Goal: Book appointment/travel/reservation

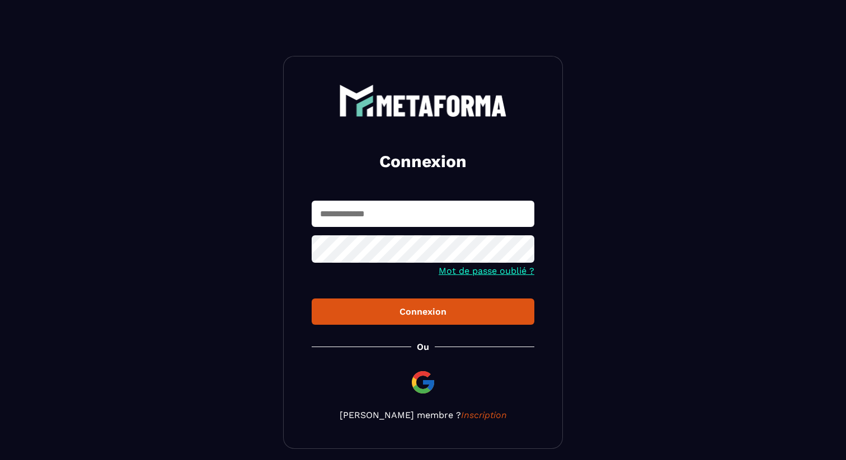
click at [338, 201] on input "text" at bounding box center [423, 214] width 223 height 26
type input "**********"
click at [356, 311] on div "Connexion" at bounding box center [422, 312] width 205 height 11
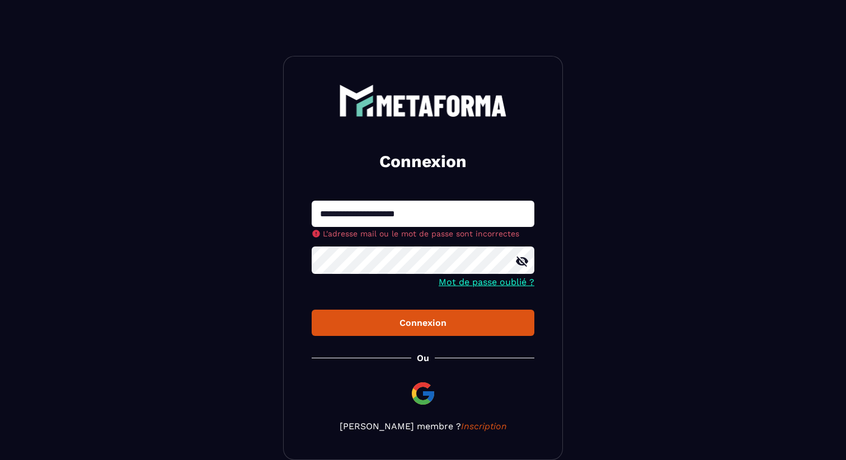
click at [383, 327] on div "**********" at bounding box center [423, 258] width 280 height 404
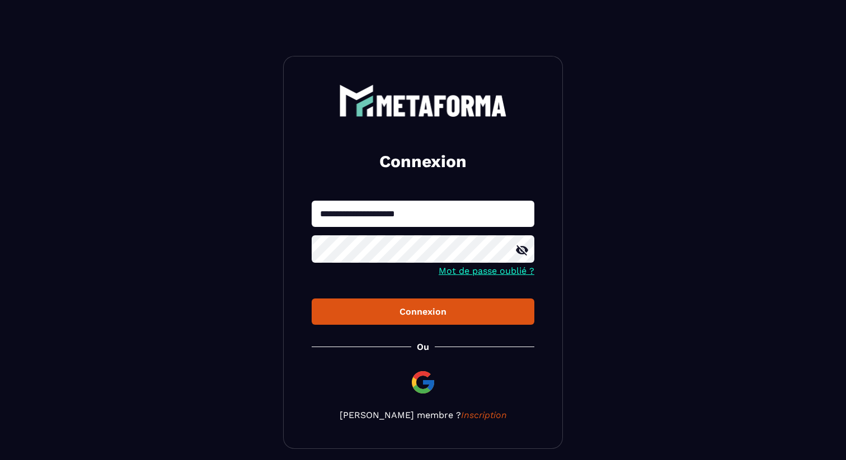
click at [391, 312] on div "Connexion" at bounding box center [422, 312] width 205 height 11
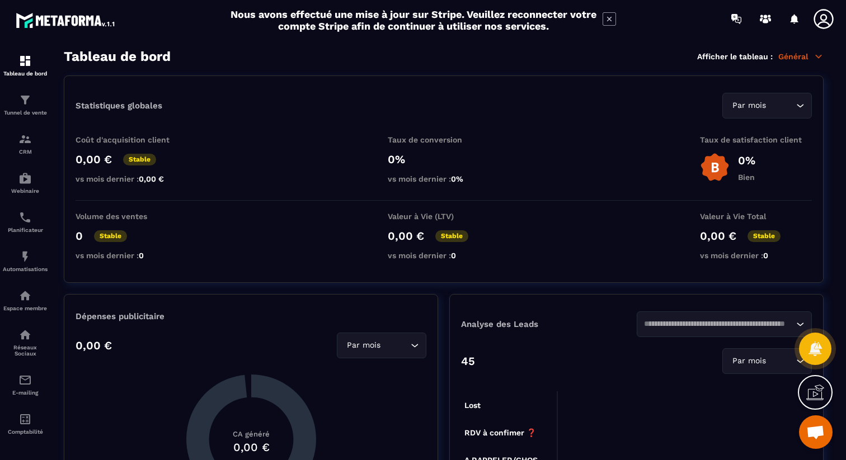
click at [606, 18] on icon at bounding box center [608, 18] width 13 height 13
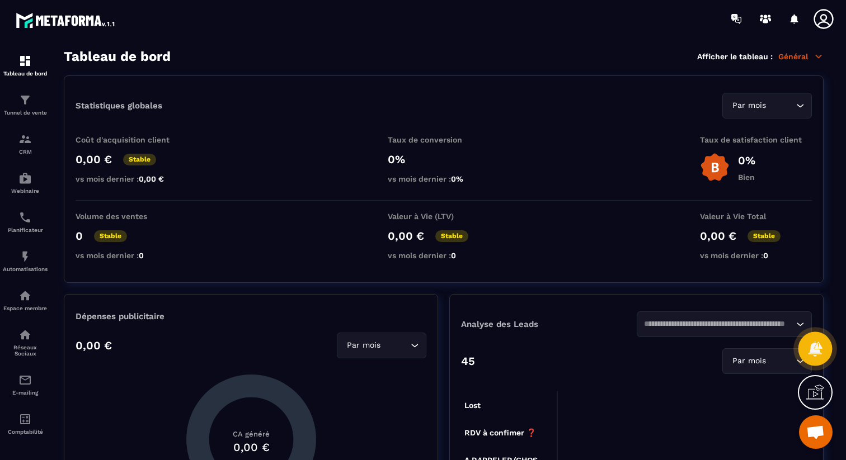
click at [808, 342] on icon at bounding box center [815, 349] width 16 height 16
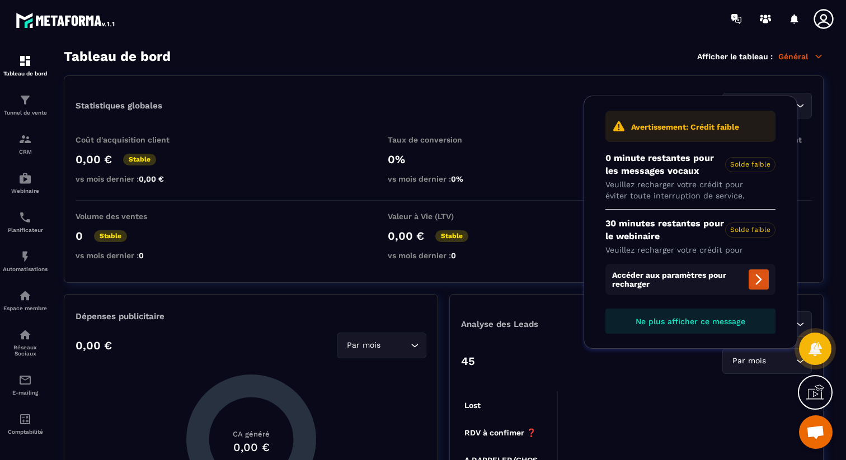
click at [738, 321] on span "Ne plus afficher ce message" at bounding box center [690, 321] width 110 height 9
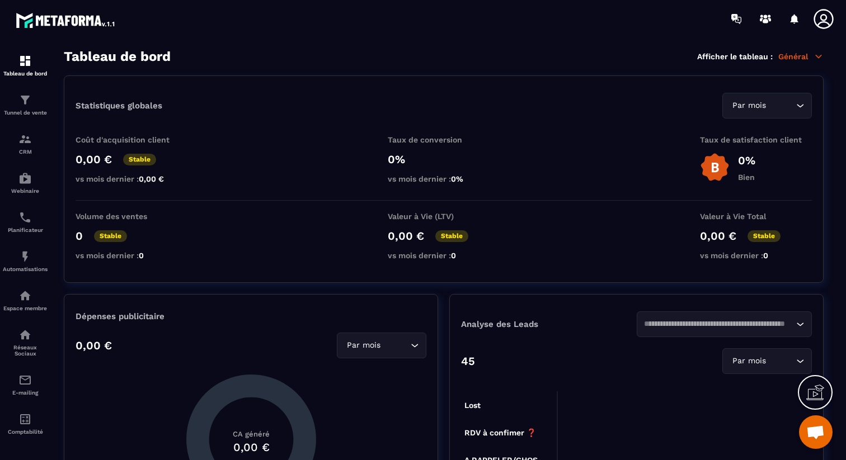
click at [828, 14] on icon at bounding box center [823, 19] width 22 height 22
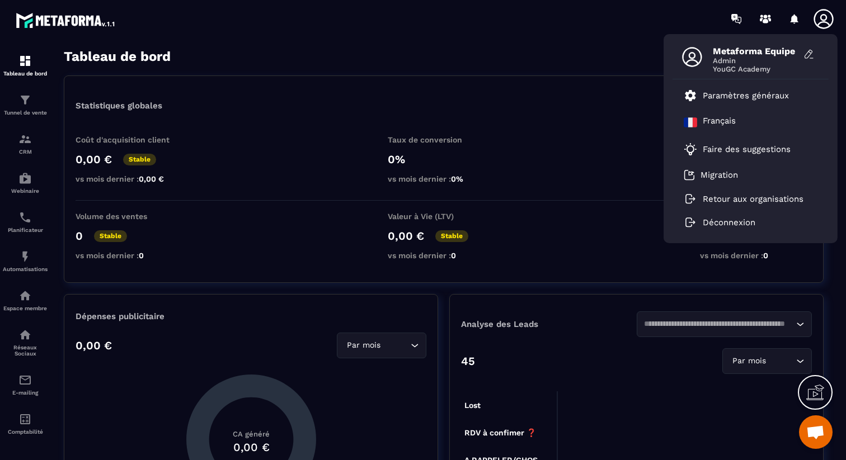
click at [516, 35] on div "Metaforma Equipe Admin YouGC Academy Paramètres généraux Français Faire des sug…" at bounding box center [488, 18] width 714 height 37
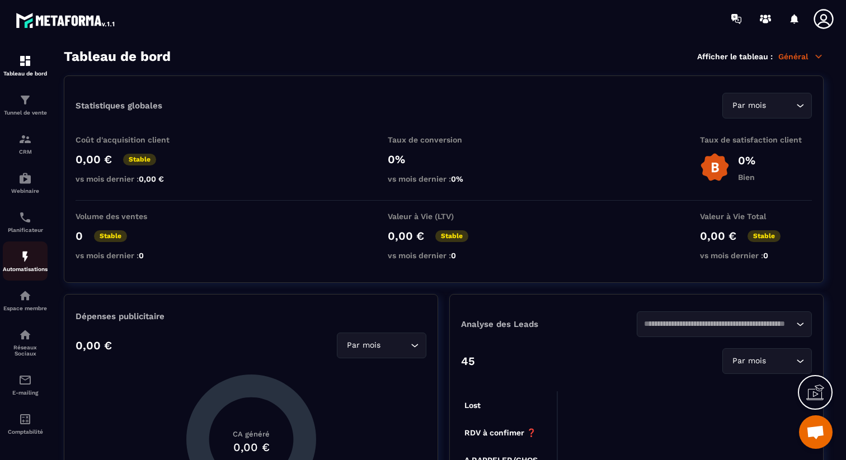
click at [26, 263] on img at bounding box center [24, 256] width 13 height 13
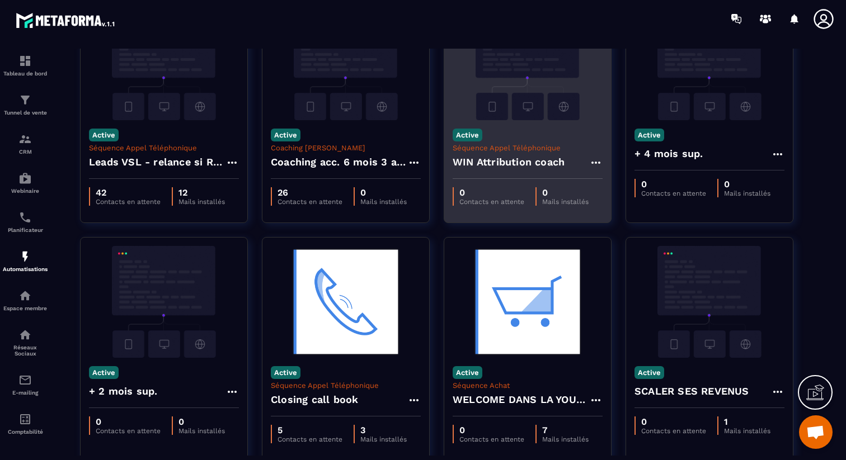
scroll to position [90, 0]
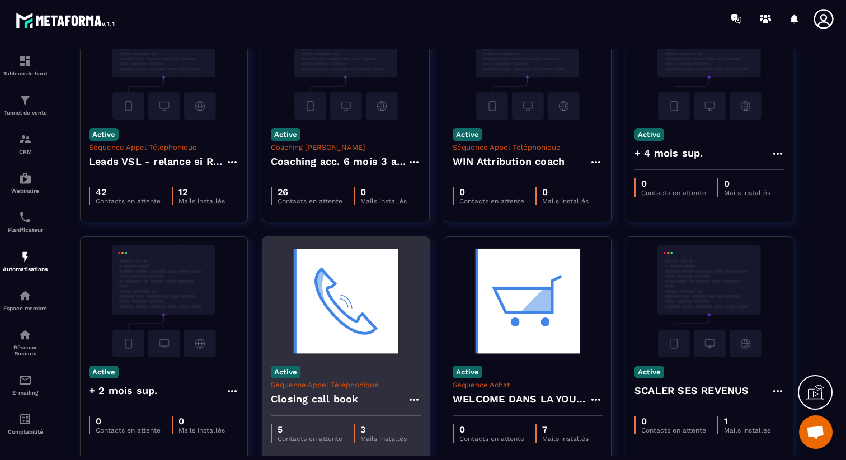
click at [374, 380] on div "Active Séquence [PERSON_NAME] Téléphonique Closing call book" at bounding box center [345, 386] width 167 height 59
click at [348, 285] on img at bounding box center [346, 302] width 150 height 112
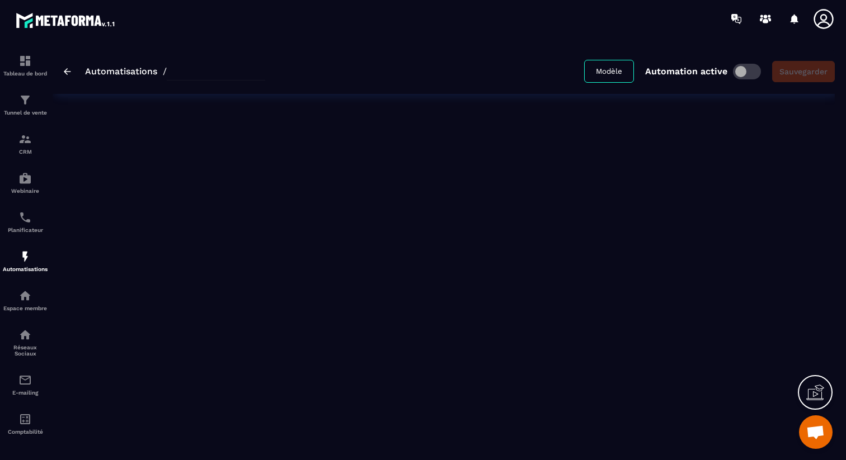
type input "**********"
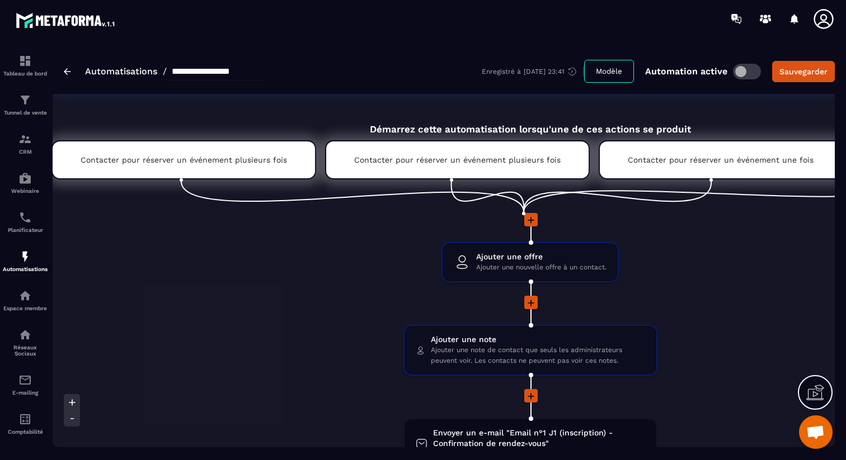
scroll to position [0, 28]
click at [262, 165] on div "Contacter pour réserver un événement plusieurs fois" at bounding box center [185, 159] width 265 height 39
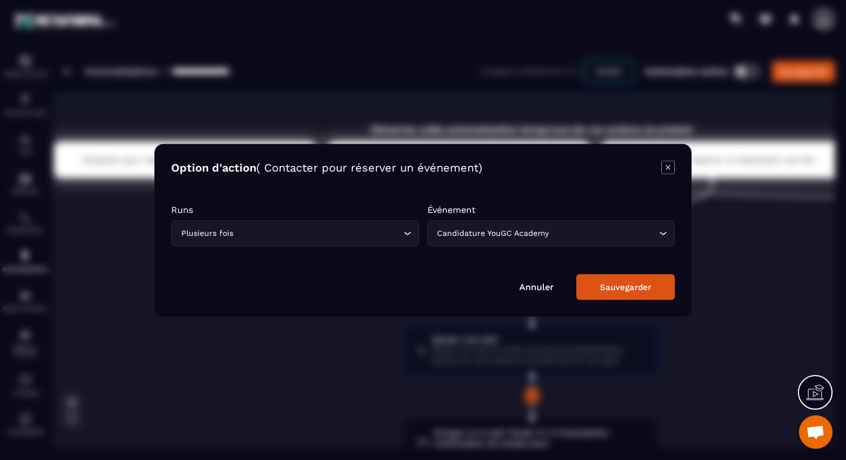
click at [671, 171] on icon "Modal window" at bounding box center [667, 167] width 13 height 13
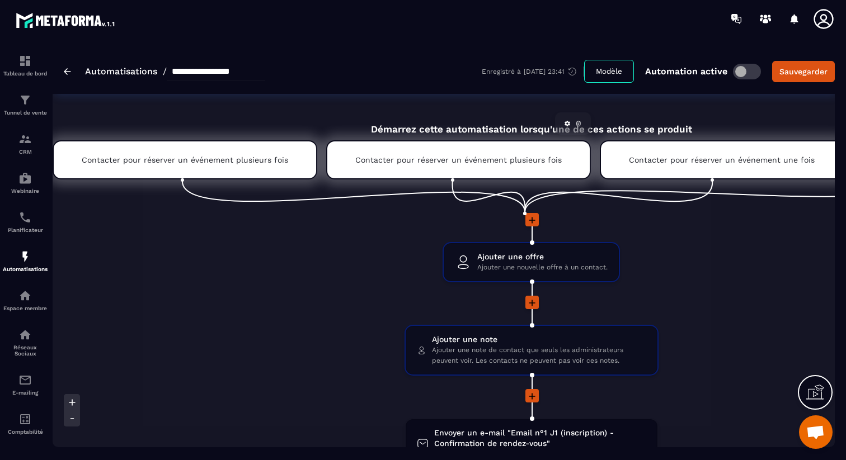
click at [544, 157] on p "Contacter pour réserver un événement plusieurs fois" at bounding box center [458, 159] width 206 height 9
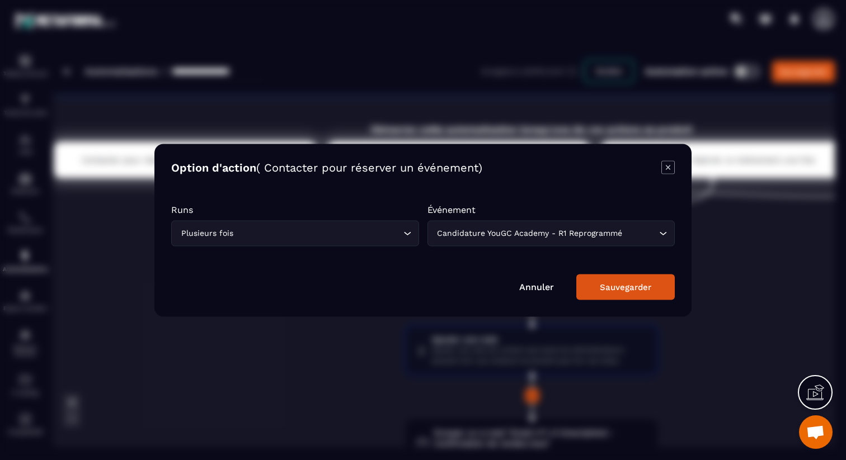
click at [668, 166] on icon "Modal window" at bounding box center [668, 167] width 4 height 4
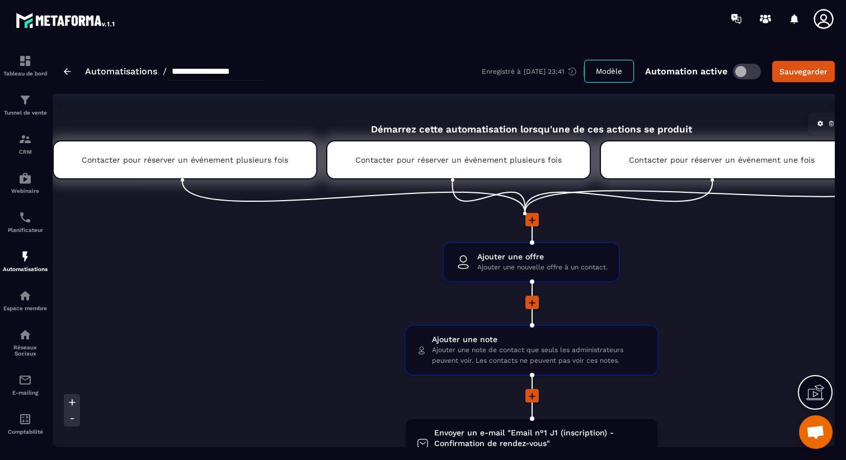
click at [697, 160] on p "Contacter pour réserver un événement une fois" at bounding box center [722, 159] width 186 height 9
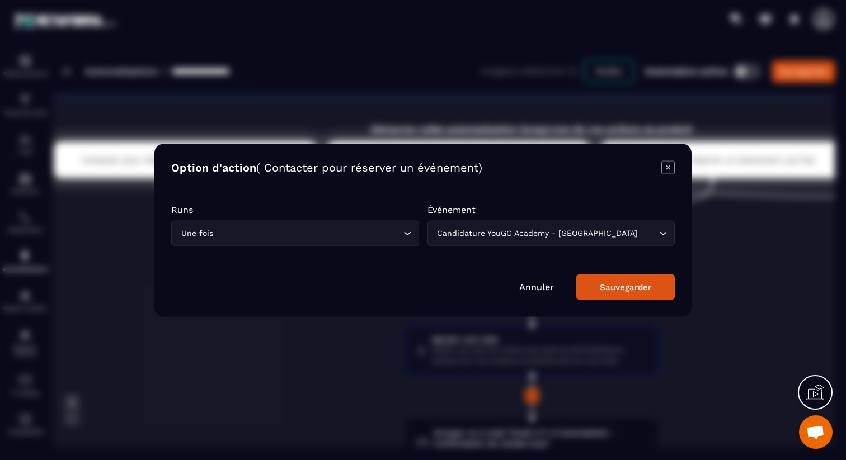
click at [667, 164] on icon "Modal window" at bounding box center [667, 167] width 13 height 13
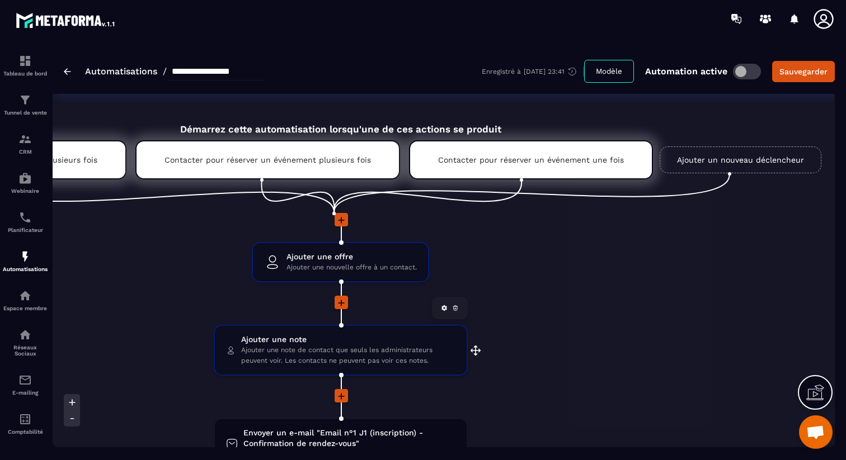
scroll to position [0, 0]
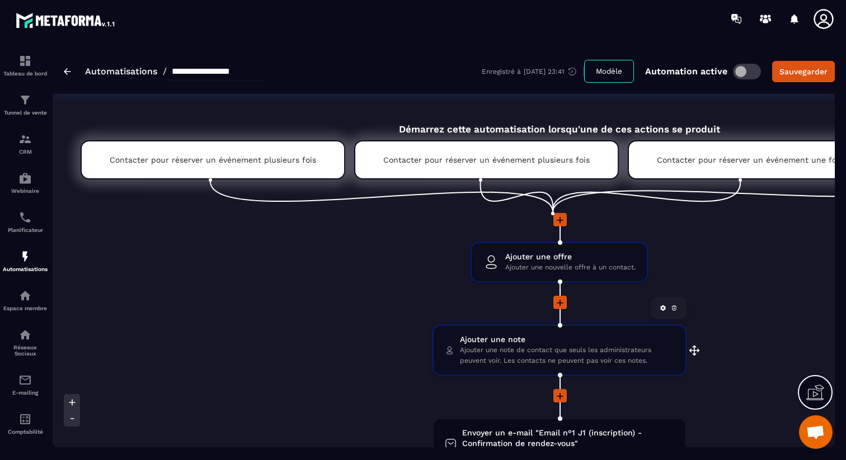
click at [493, 356] on span "Ajouter une note de contact que seuls les administrateurs peuvent voir. Les con…" at bounding box center [567, 355] width 214 height 21
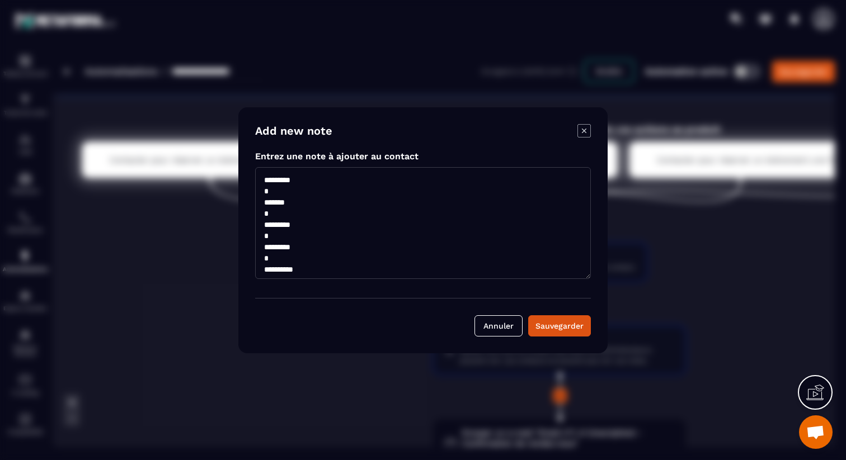
click at [588, 131] on icon "Modal window" at bounding box center [583, 130] width 13 height 13
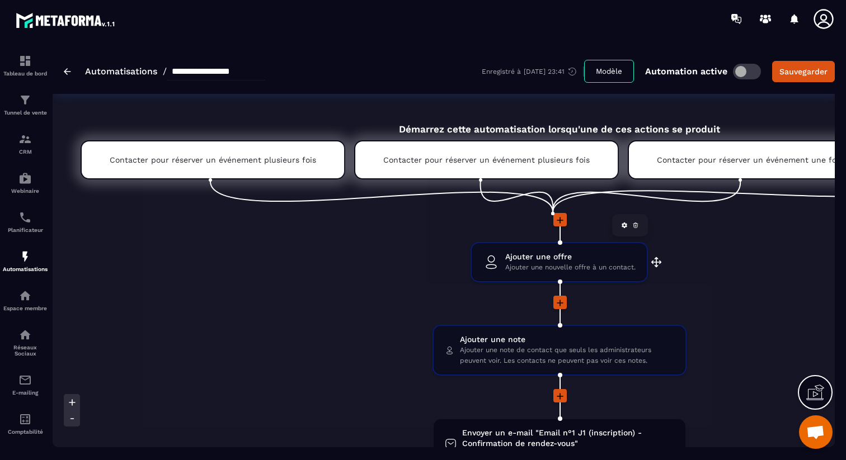
click at [533, 267] on span "Ajouter une nouvelle offre à un contact." at bounding box center [570, 267] width 130 height 11
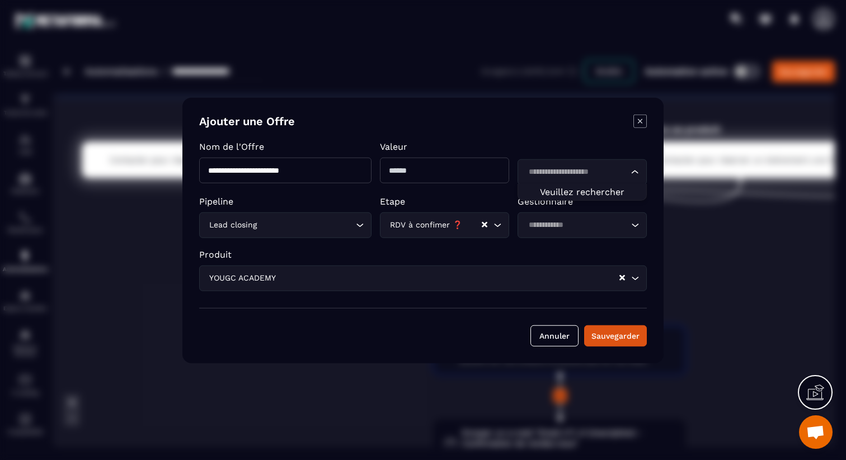
click at [576, 180] on div "Loading..." at bounding box center [581, 172] width 129 height 26
click at [561, 127] on div "Ajouter une Offre" at bounding box center [422, 122] width 447 height 16
click at [587, 168] on input "Search for option" at bounding box center [576, 172] width 103 height 12
type input "*"
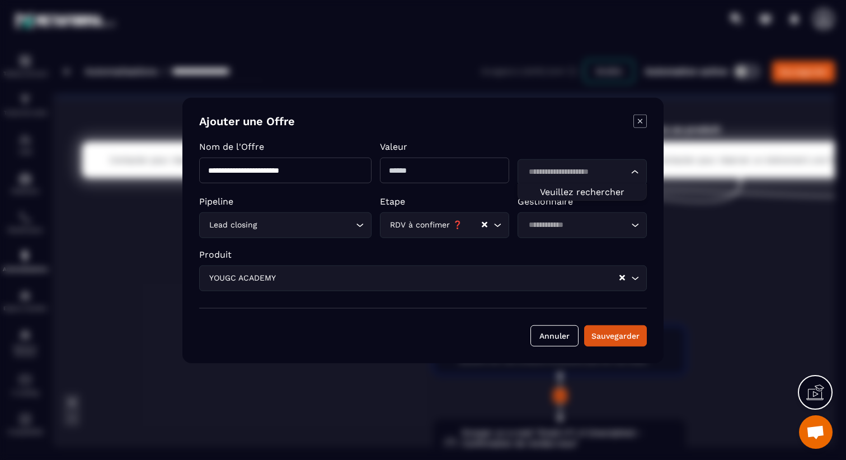
type input "*"
click at [564, 131] on form "**********" at bounding box center [422, 230] width 447 height 232
click at [564, 172] on input "Search for option" at bounding box center [576, 172] width 103 height 12
click at [571, 149] on p "Modal window" at bounding box center [581, 147] width 129 height 12
click at [642, 120] on icon "Modal window" at bounding box center [639, 120] width 13 height 13
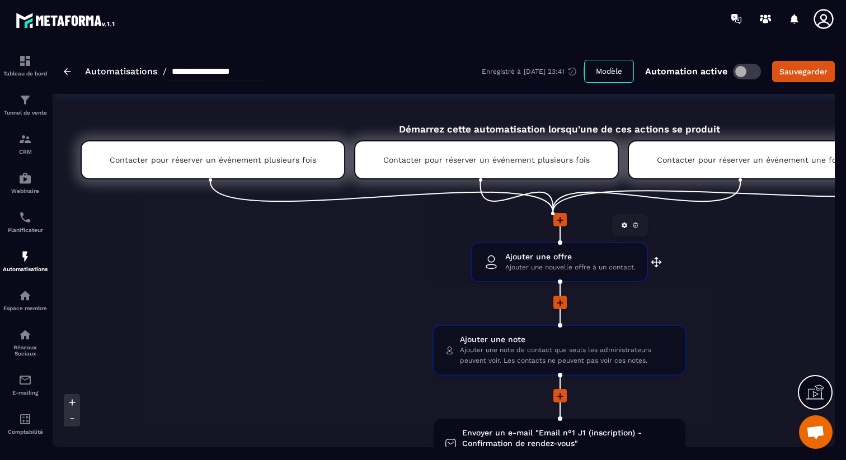
click at [573, 257] on span "Ajouter une offre" at bounding box center [570, 257] width 130 height 11
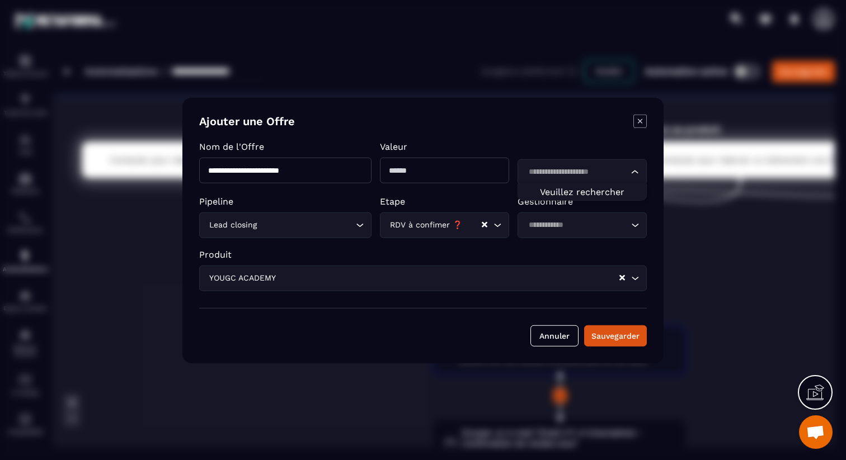
click at [573, 173] on input "Search for option" at bounding box center [576, 172] width 103 height 12
type input "*"
click at [540, 135] on form "**********" at bounding box center [422, 230] width 447 height 232
click at [645, 119] on icon "Modal window" at bounding box center [639, 120] width 13 height 13
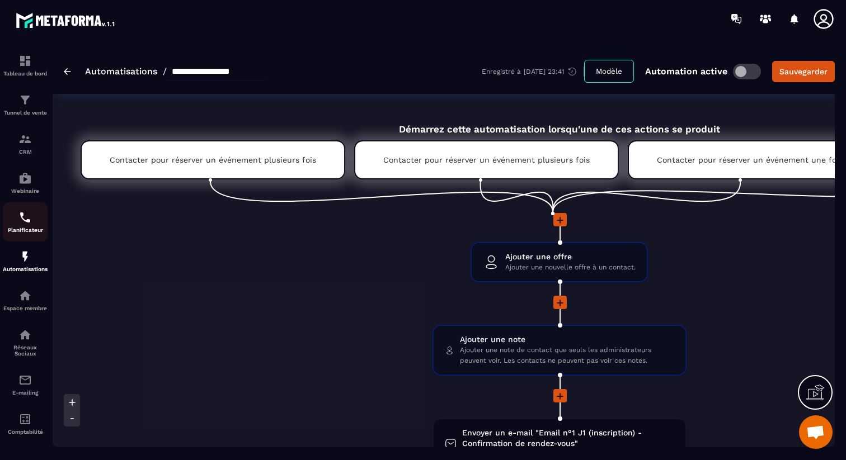
click at [29, 228] on div "Planificateur" at bounding box center [25, 222] width 45 height 22
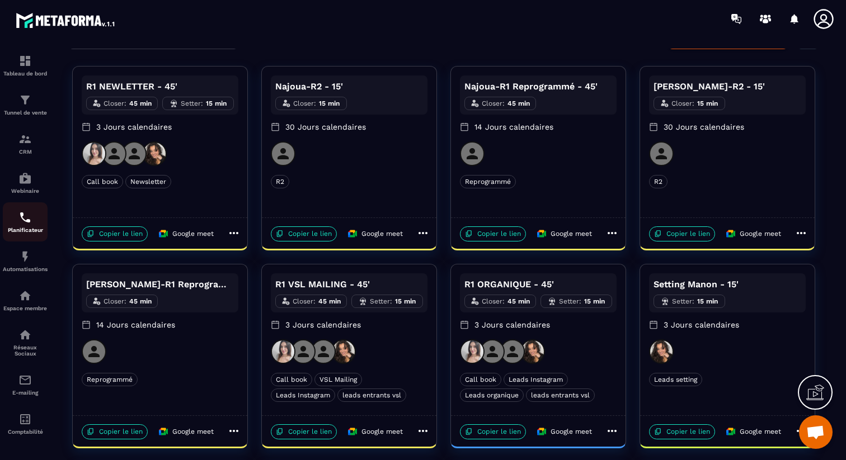
scroll to position [53, 0]
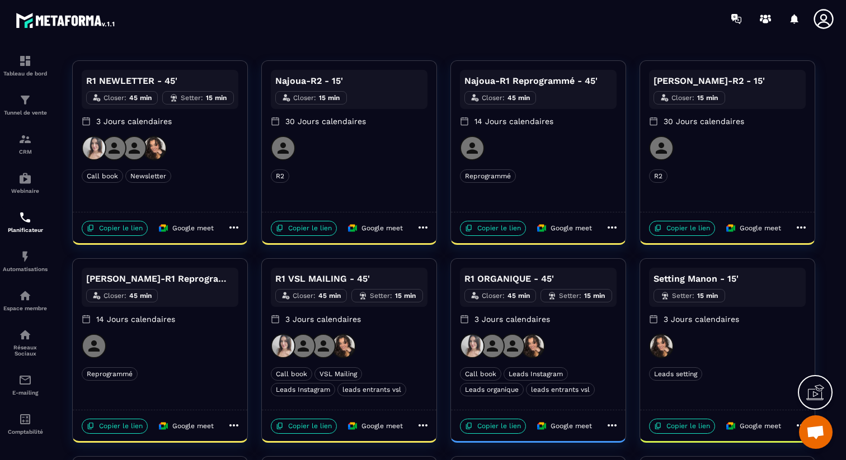
click at [197, 153] on div at bounding box center [160, 148] width 157 height 25
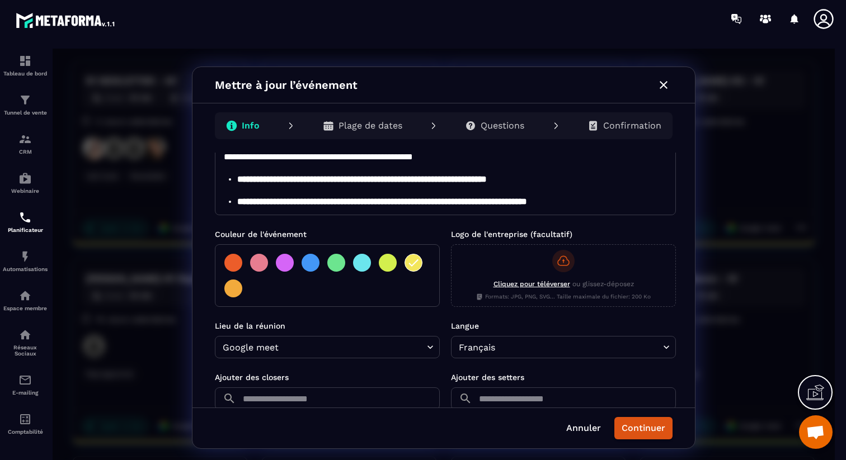
scroll to position [0, 0]
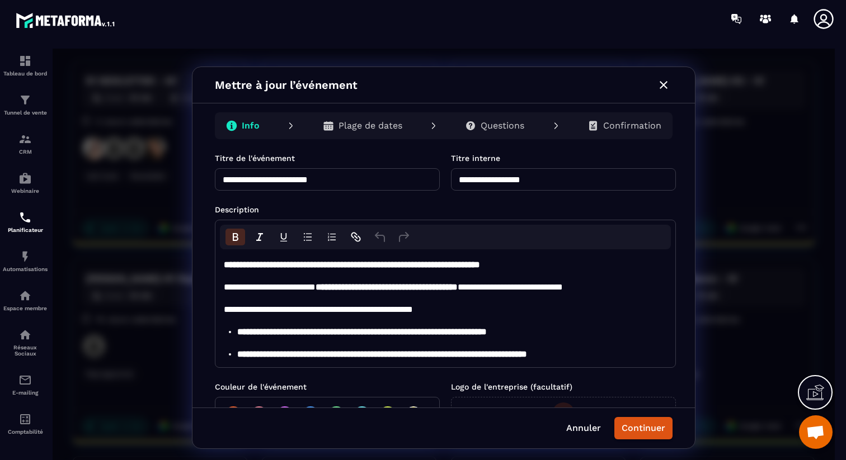
click at [489, 119] on div "Questions" at bounding box center [494, 126] width 77 height 22
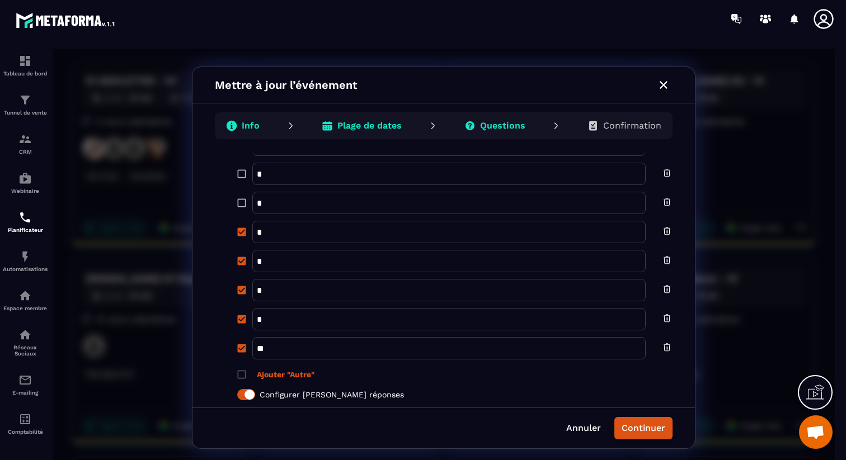
scroll to position [1286, 0]
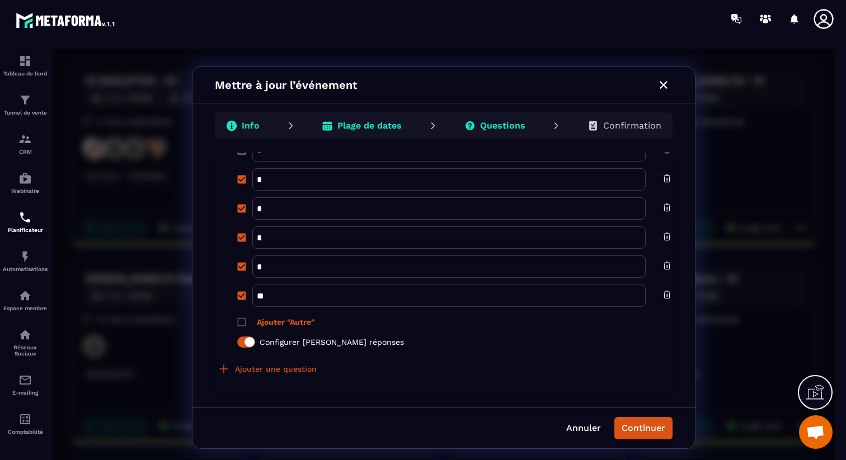
click at [666, 85] on icon "button" at bounding box center [663, 84] width 13 height 13
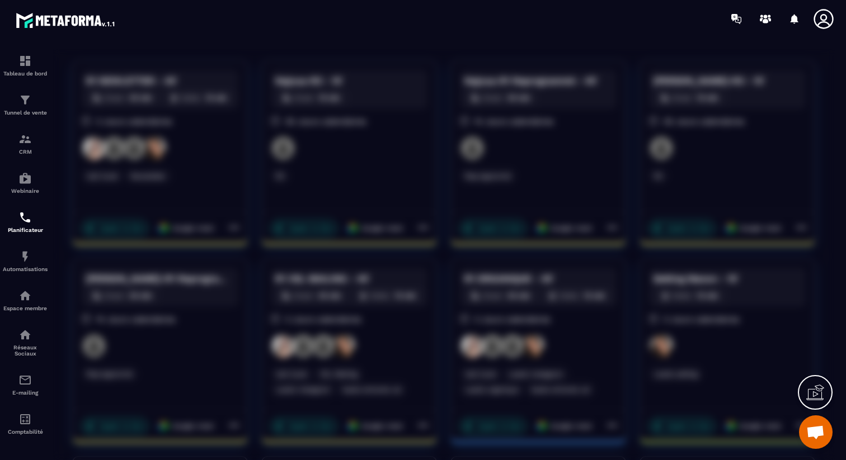
scroll to position [0, 0]
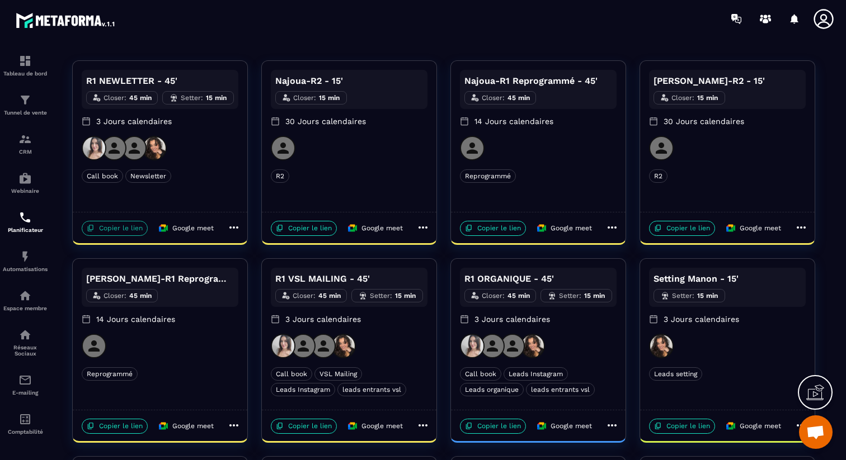
click at [114, 231] on p "Copier le lien" at bounding box center [115, 228] width 66 height 15
click at [32, 140] on div "CRM" at bounding box center [25, 144] width 45 height 22
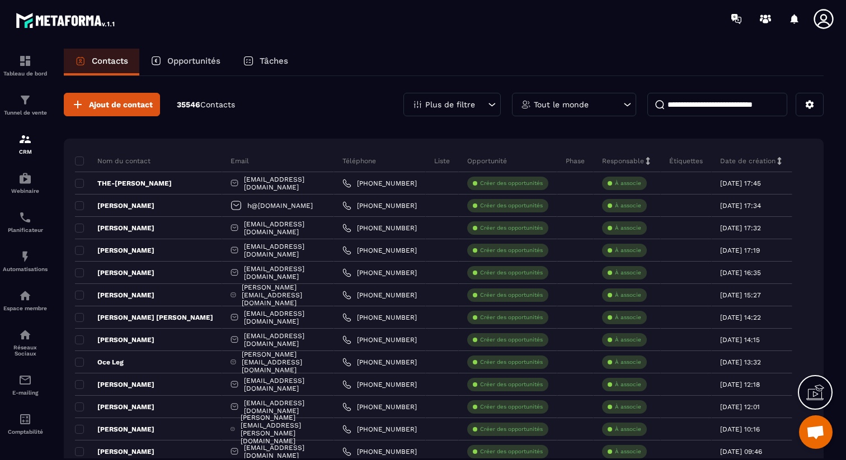
click at [267, 57] on p "Tâches" at bounding box center [274, 61] width 29 height 10
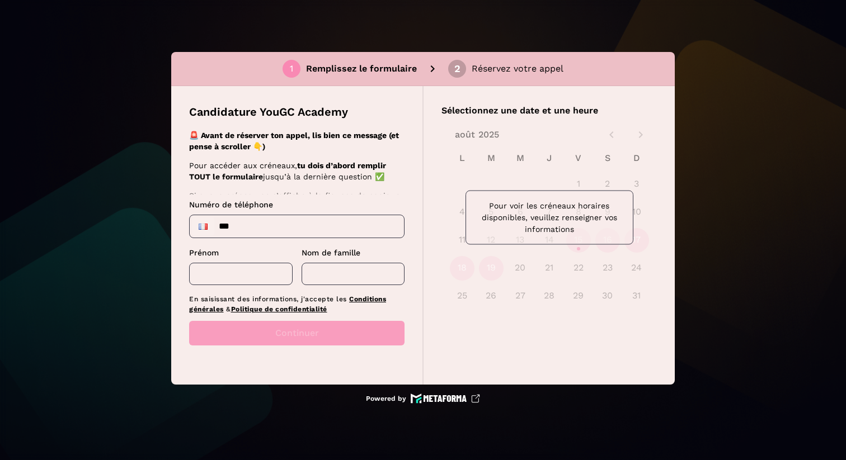
click at [266, 230] on input "***" at bounding box center [297, 226] width 214 height 22
type input "**********"
click at [254, 280] on input "text" at bounding box center [240, 274] width 103 height 22
type input "****"
click at [340, 274] on input "text" at bounding box center [352, 274] width 103 height 22
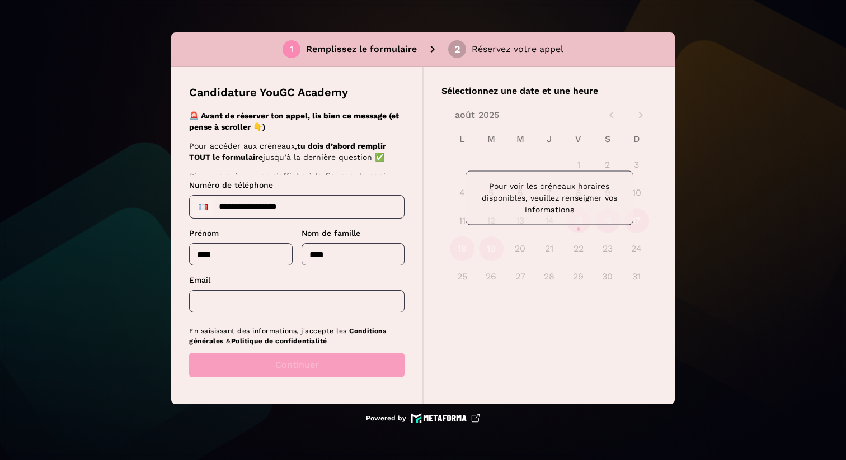
type input "****"
click at [305, 297] on input "text" at bounding box center [296, 301] width 215 height 22
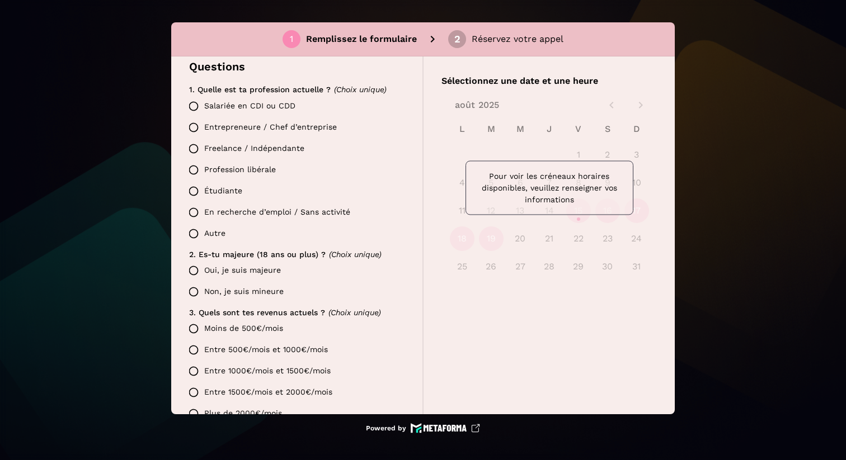
scroll to position [260, 0]
type input "**********"
click at [239, 102] on label "Salariée en CDI ou CDD" at bounding box center [293, 104] width 221 height 21
click at [247, 267] on label "Oui, je suis majeure" at bounding box center [293, 268] width 221 height 21
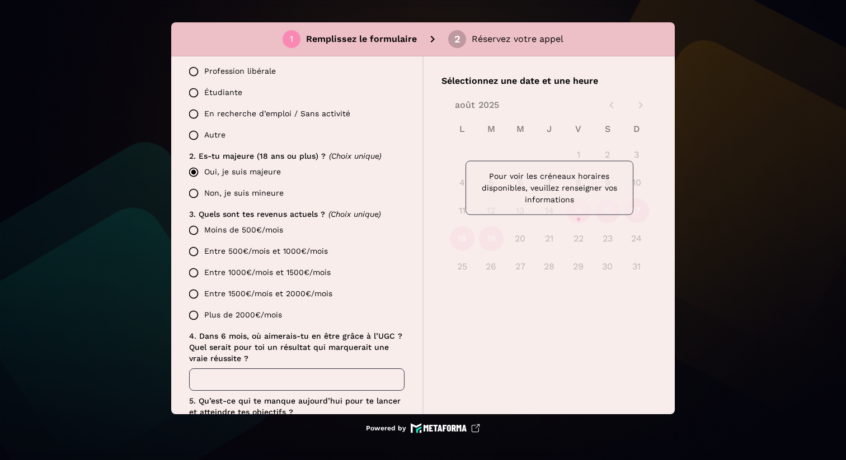
scroll to position [361, 0]
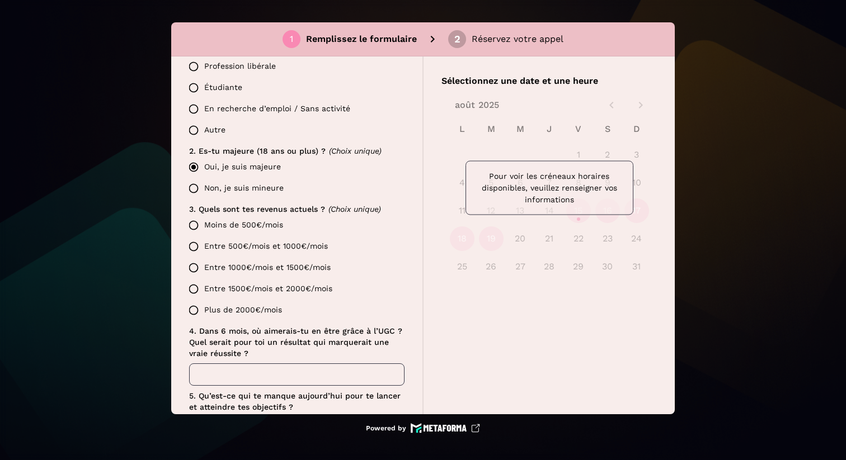
click at [268, 287] on label "Entre 1500€/mois et 2000€/mois" at bounding box center [293, 289] width 221 height 21
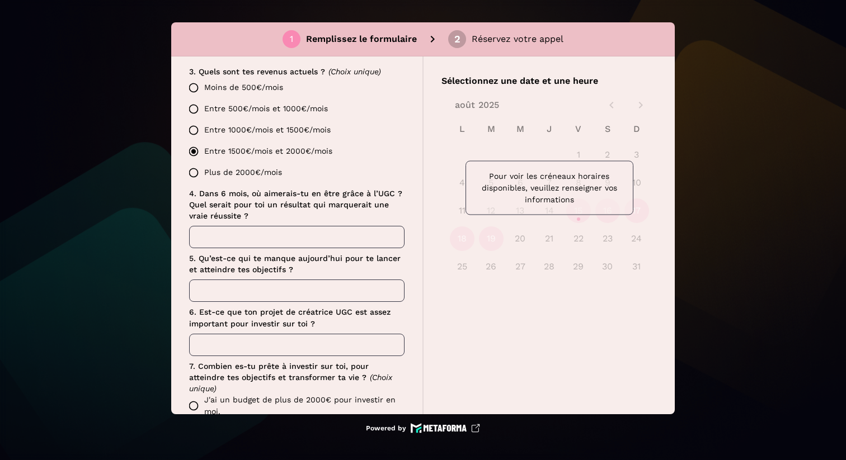
scroll to position [545, 0]
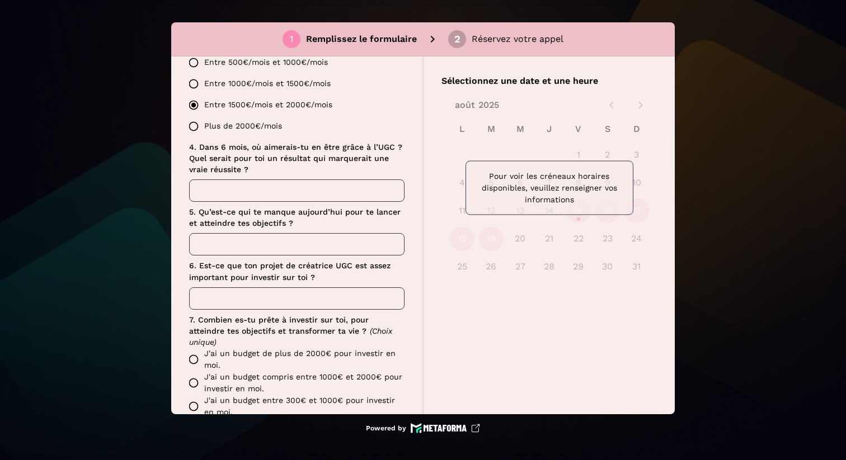
click at [269, 194] on input "text" at bounding box center [296, 191] width 215 height 22
type input "****"
click at [246, 240] on input "text" at bounding box center [296, 244] width 215 height 22
type input "****"
click at [227, 298] on input "text" at bounding box center [296, 298] width 215 height 22
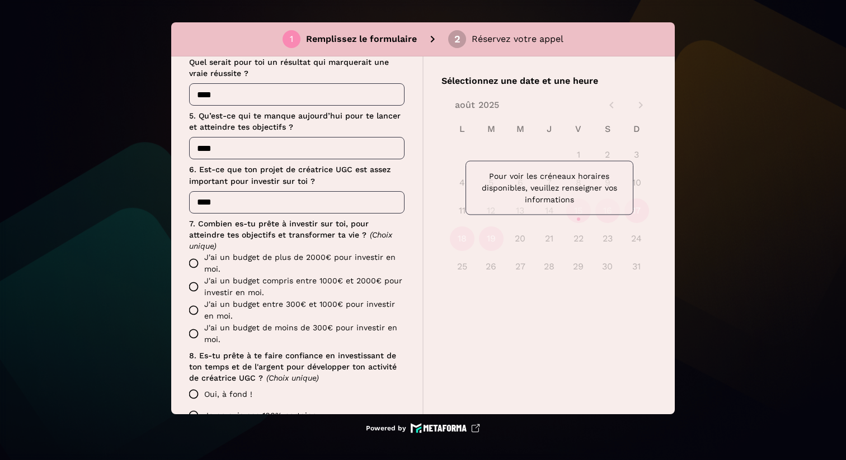
scroll to position [657, 0]
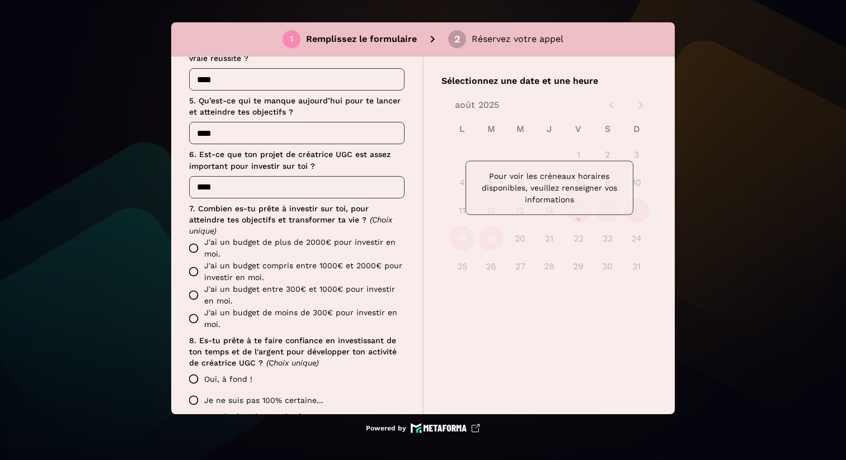
type input "****"
click at [250, 237] on label "J'ai un budget de plus de 2000€ pour investir en moi." at bounding box center [293, 248] width 221 height 23
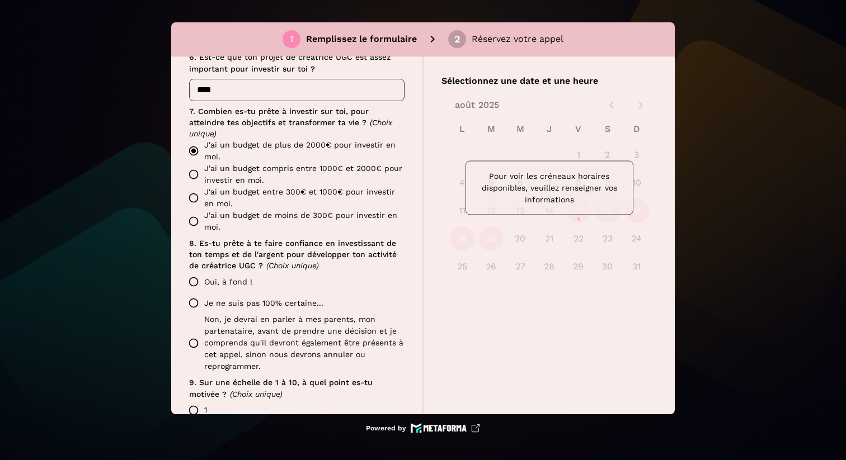
scroll to position [765, 0]
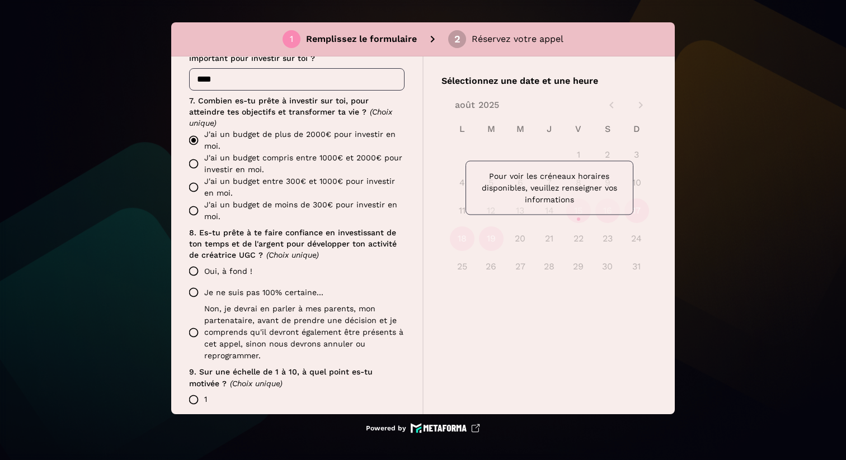
click at [233, 261] on label "Oui, à fond !" at bounding box center [293, 271] width 221 height 21
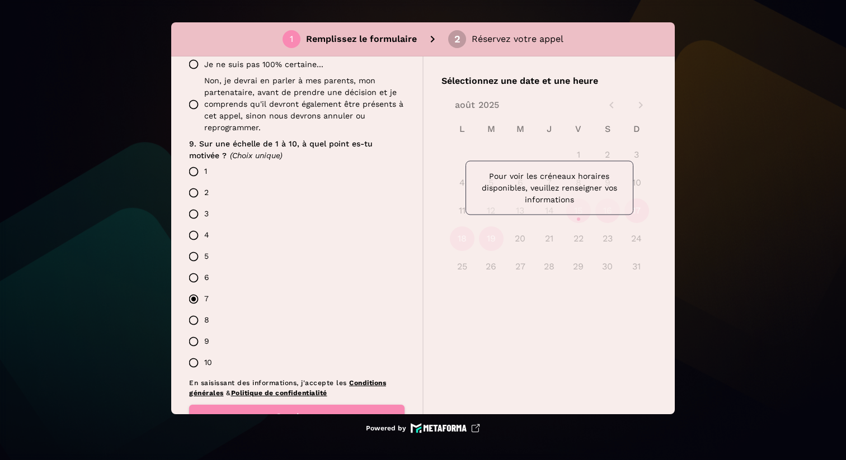
scroll to position [1023, 0]
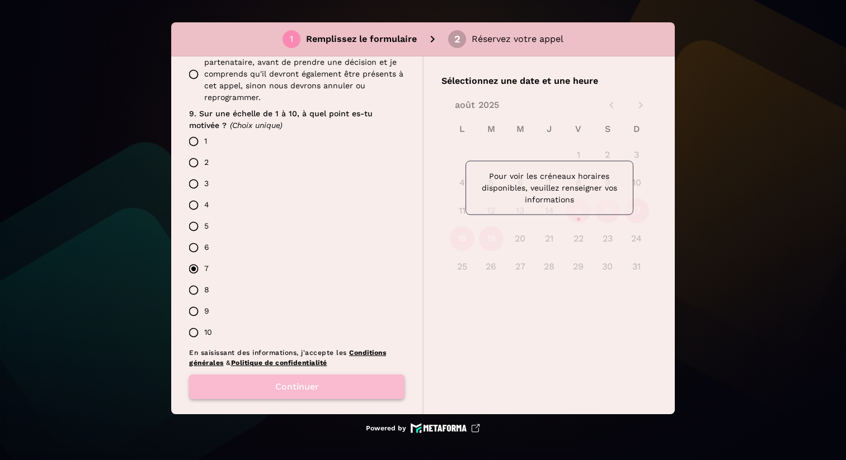
click at [298, 375] on button "Continuer" at bounding box center [296, 387] width 215 height 25
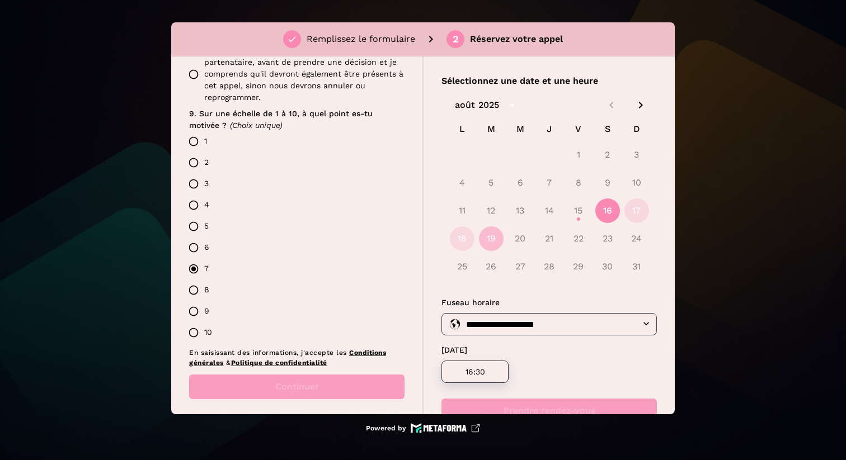
click at [490, 244] on button "19" at bounding box center [491, 239] width 25 height 25
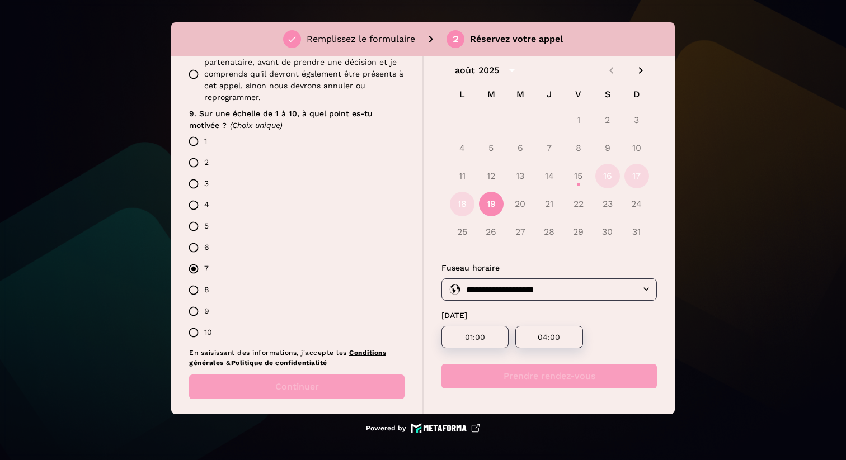
scroll to position [36, 0]
click at [456, 205] on button "18" at bounding box center [462, 203] width 25 height 25
click at [614, 173] on button "16" at bounding box center [607, 175] width 25 height 25
click at [485, 197] on button "19" at bounding box center [491, 203] width 25 height 25
